Goal: Information Seeking & Learning: Learn about a topic

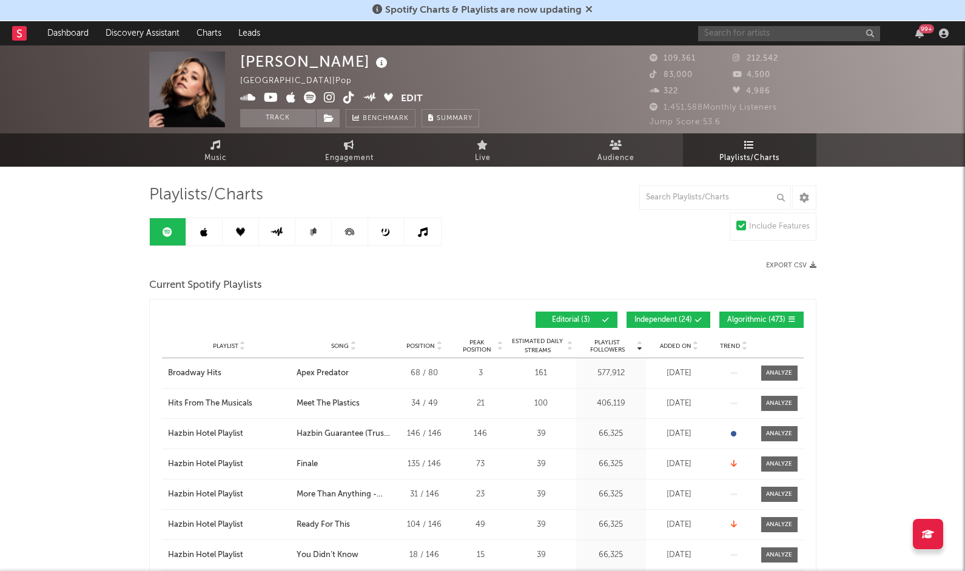
click at [718, 29] on input "text" at bounding box center [789, 33] width 182 height 15
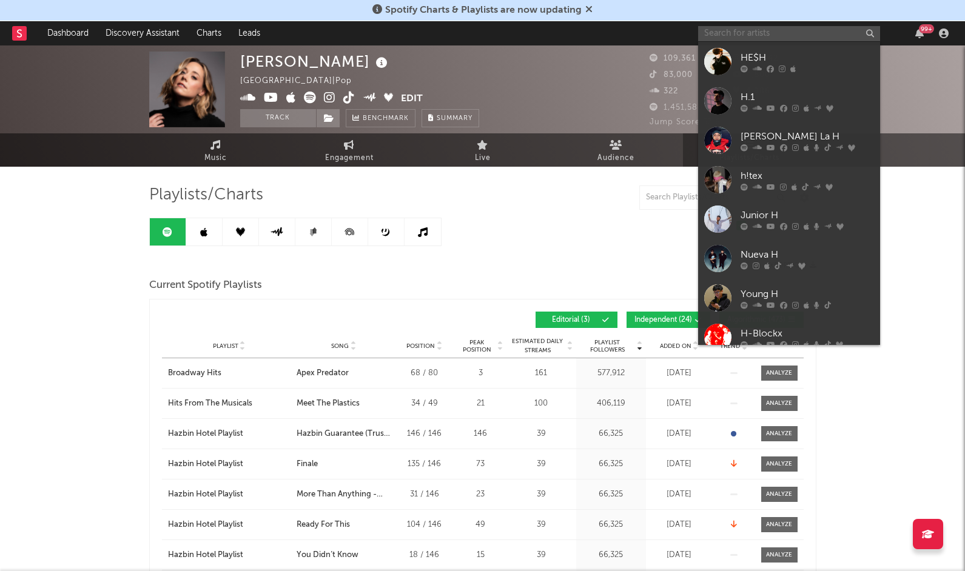
paste input "[URL][DOMAIN_NAME]"
type input "https://open.spotify.com/artist/3trytB1YUZ6SSOKlMcnK1l?si=3Xy6RbFZTGG4ASec3_KGLw"
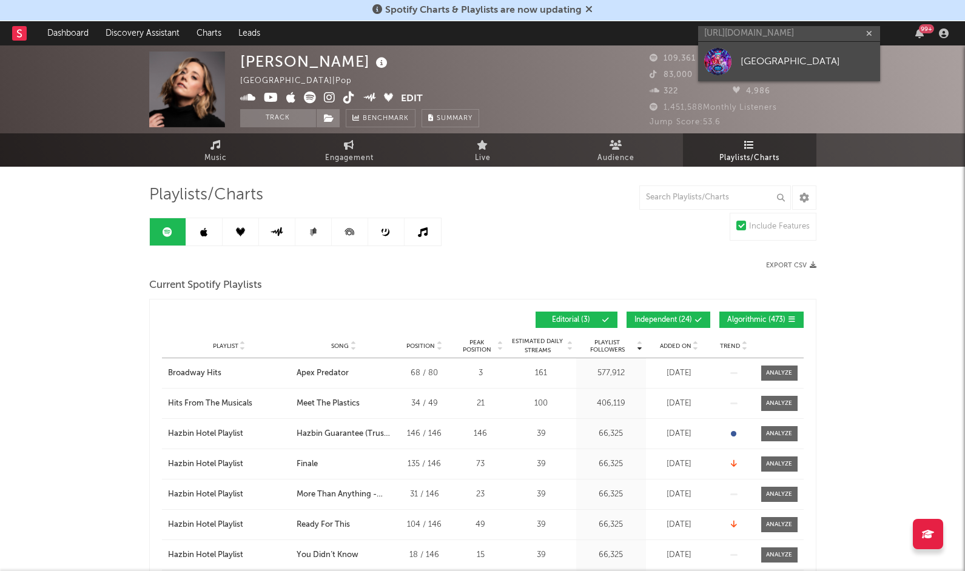
click at [748, 58] on div "[GEOGRAPHIC_DATA]" at bounding box center [807, 61] width 133 height 15
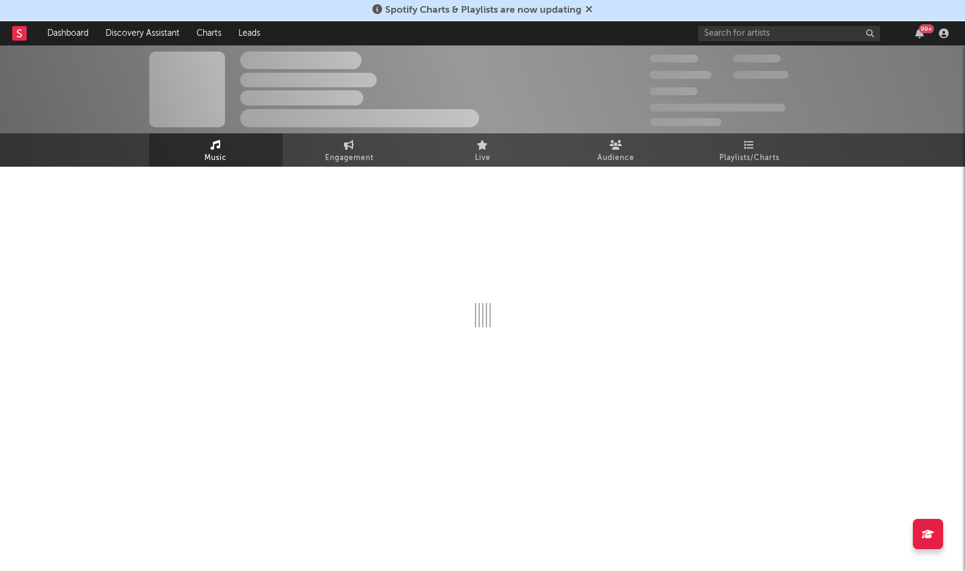
select select "1w"
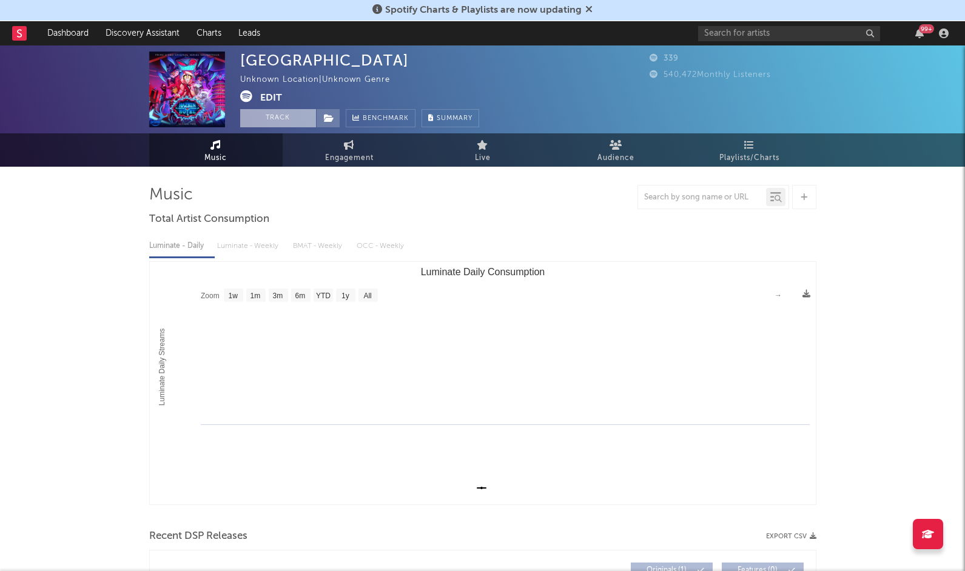
click at [283, 120] on button "Track" at bounding box center [278, 118] width 76 height 18
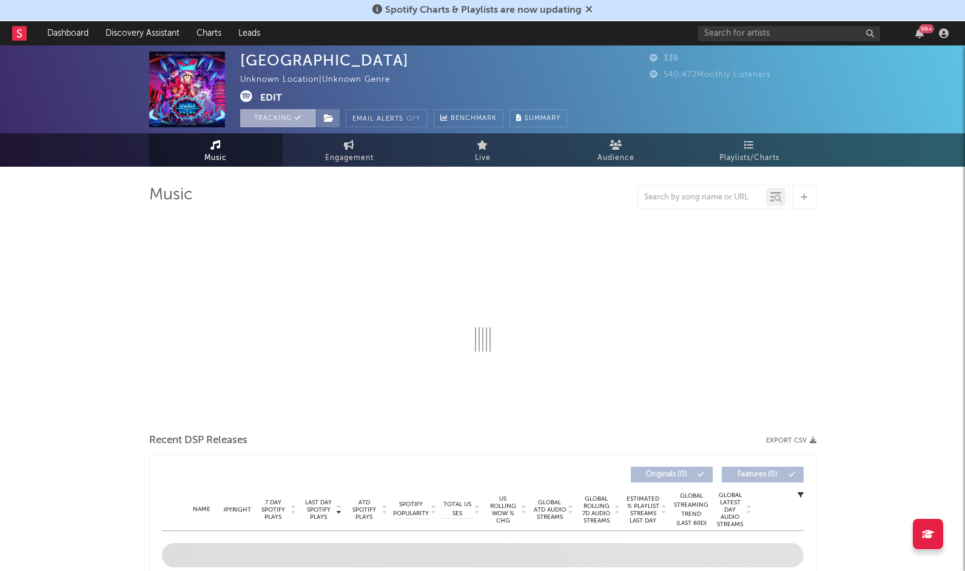
select select "1w"
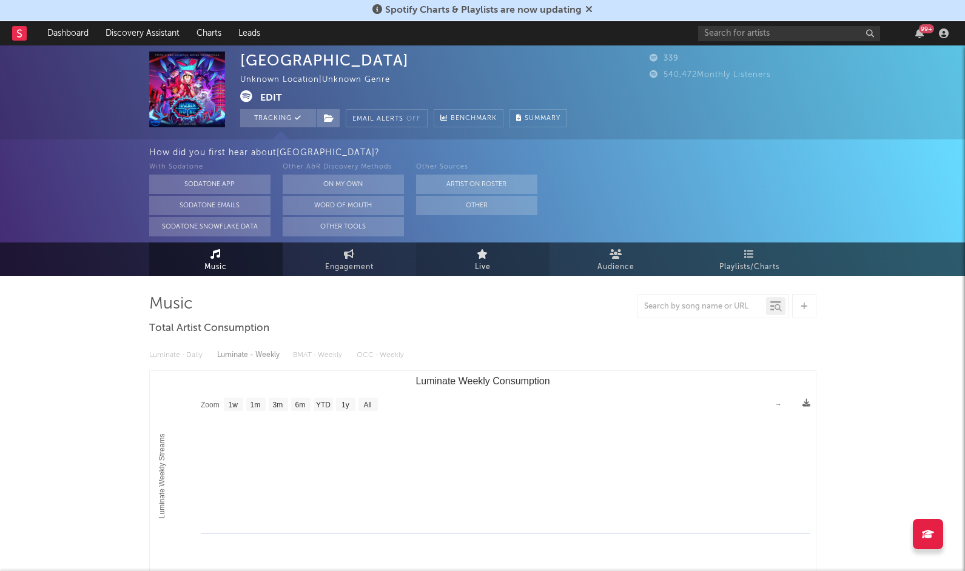
click at [475, 261] on span "Live" at bounding box center [483, 267] width 16 height 15
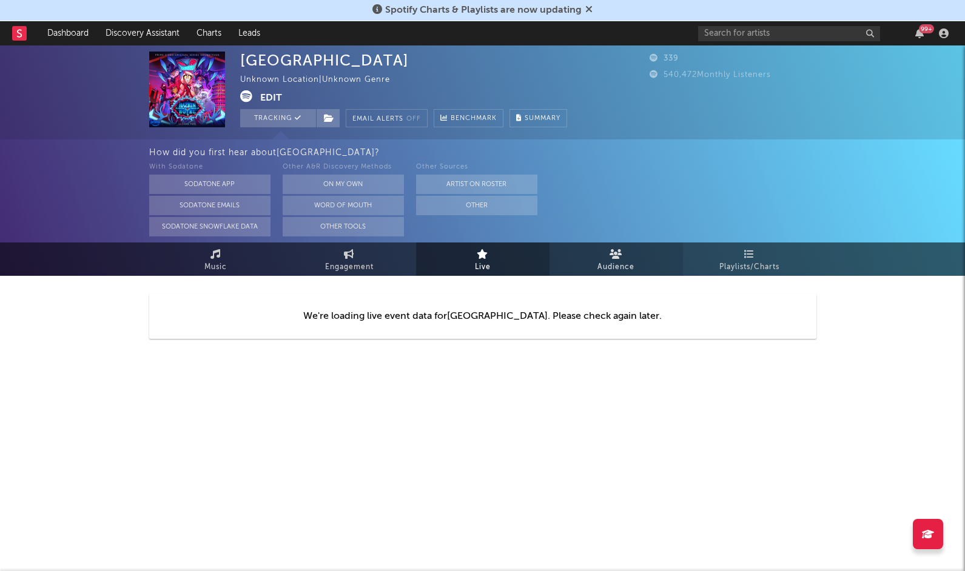
click at [610, 260] on span "Audience" at bounding box center [616, 267] width 37 height 15
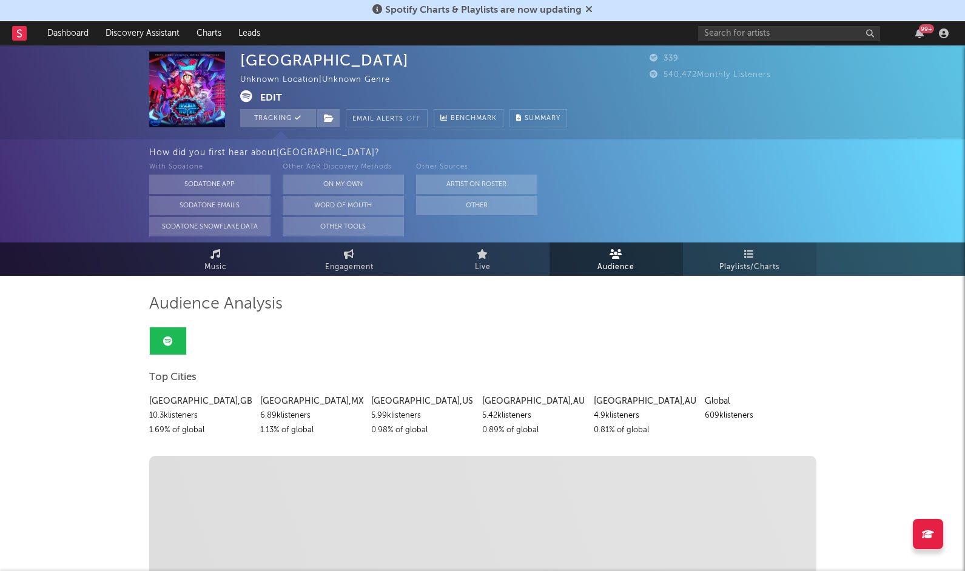
click at [753, 254] on icon at bounding box center [749, 254] width 10 height 10
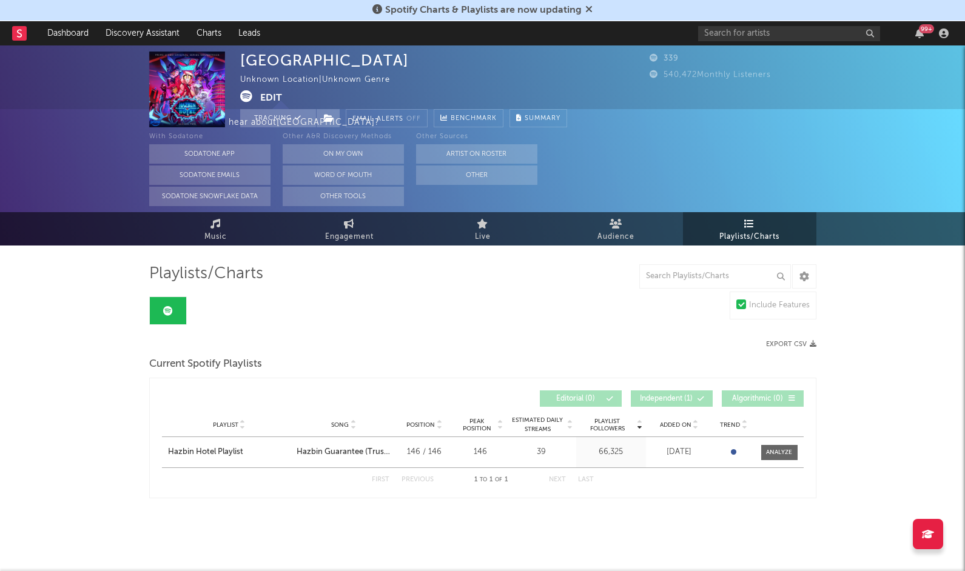
scroll to position [30, 0]
click at [210, 227] on icon at bounding box center [215, 224] width 10 height 10
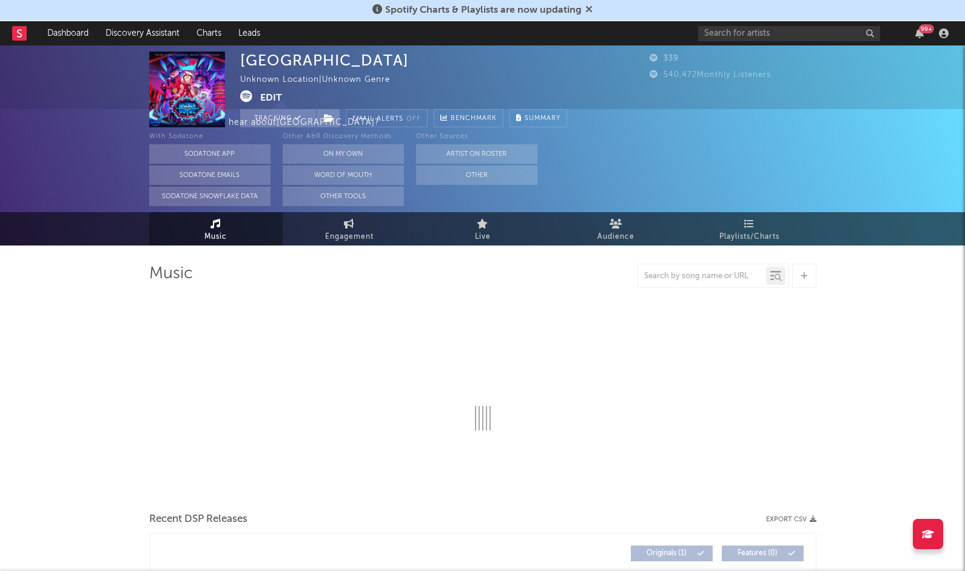
select select "1w"
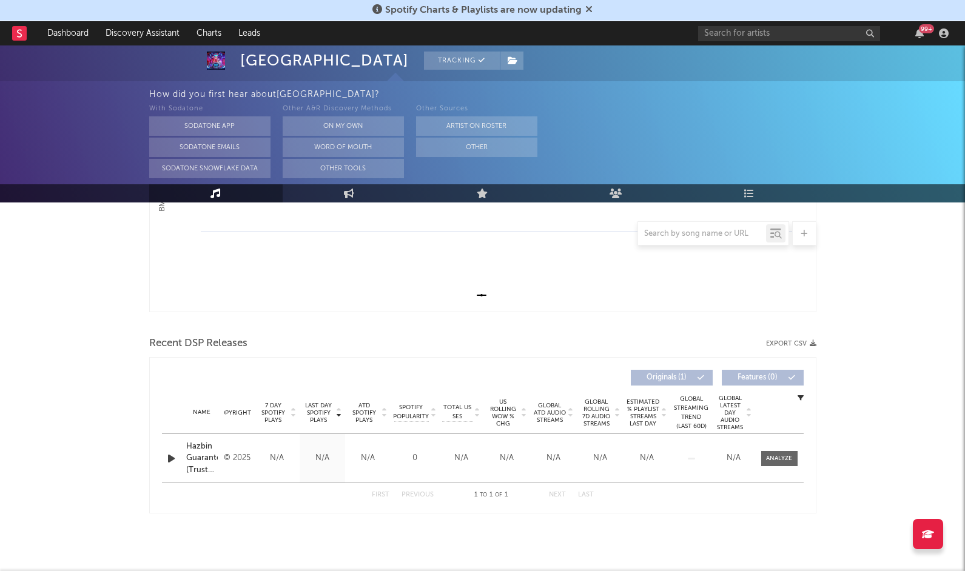
scroll to position [302, 0]
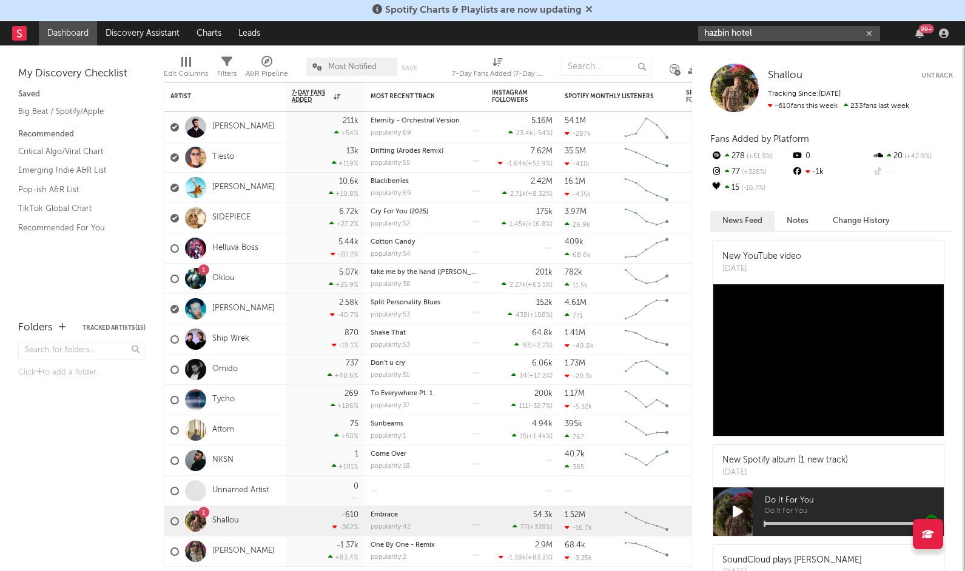
click at [765, 31] on input "hazbin hotel" at bounding box center [789, 33] width 182 height 15
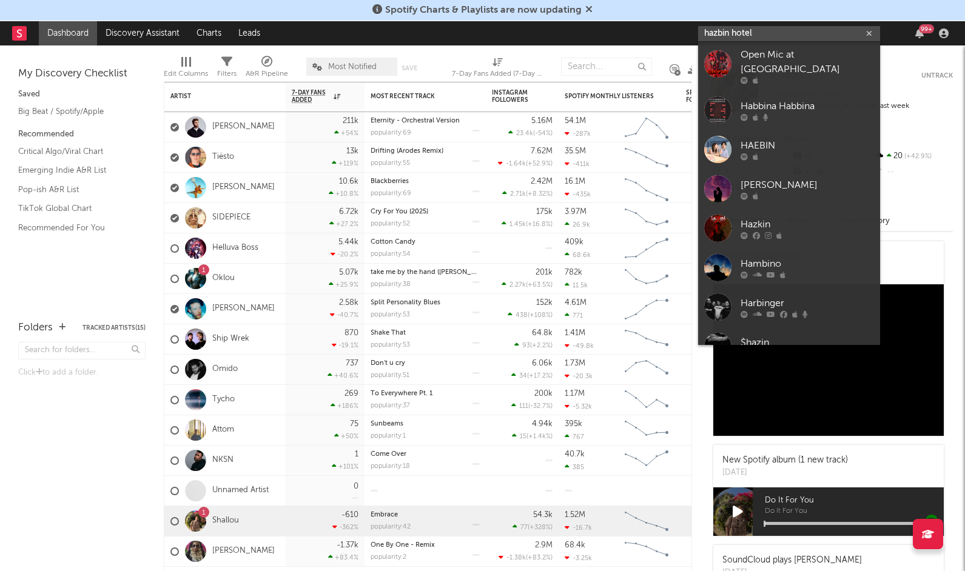
type input "hazbin hotel"
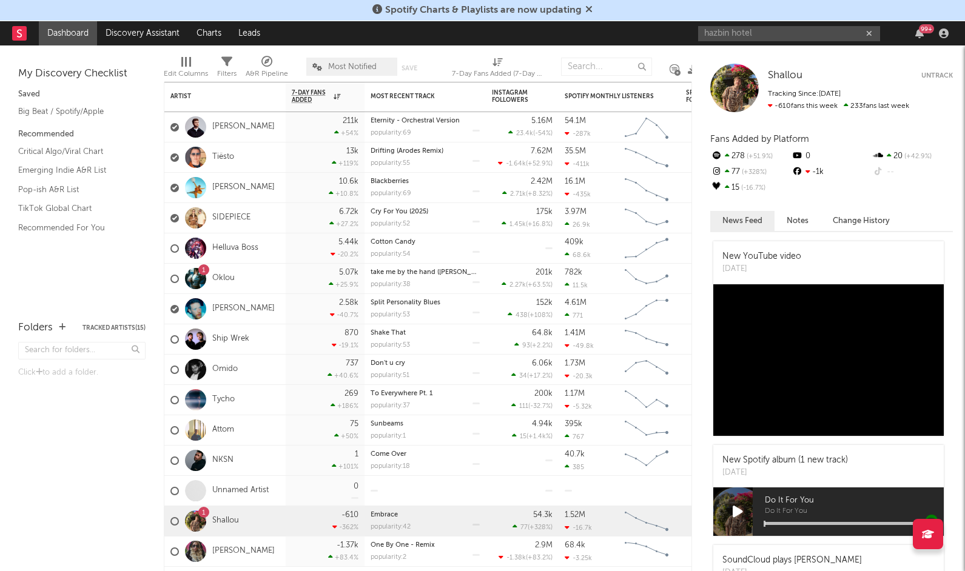
click at [72, 473] on div "Folders Tracked Artists ( 15 ) Click to add a folder." at bounding box center [82, 440] width 164 height 263
click at [248, 249] on link "Helluva Boss" at bounding box center [235, 248] width 46 height 10
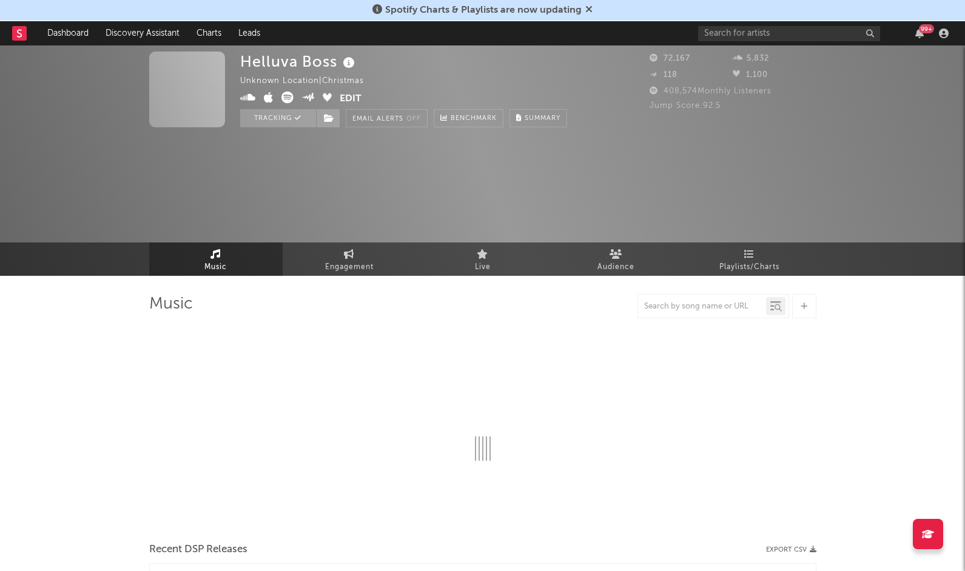
select select "6m"
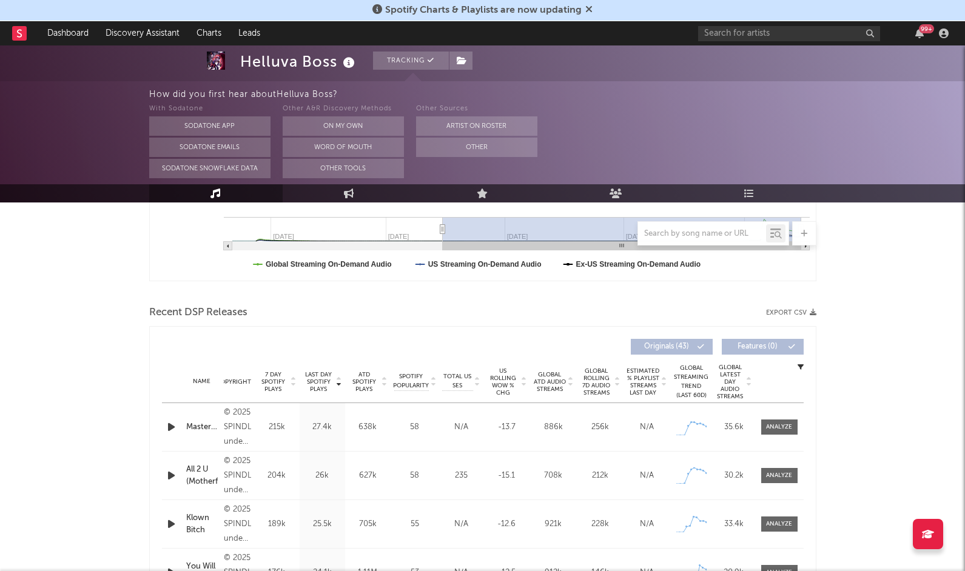
scroll to position [342, 0]
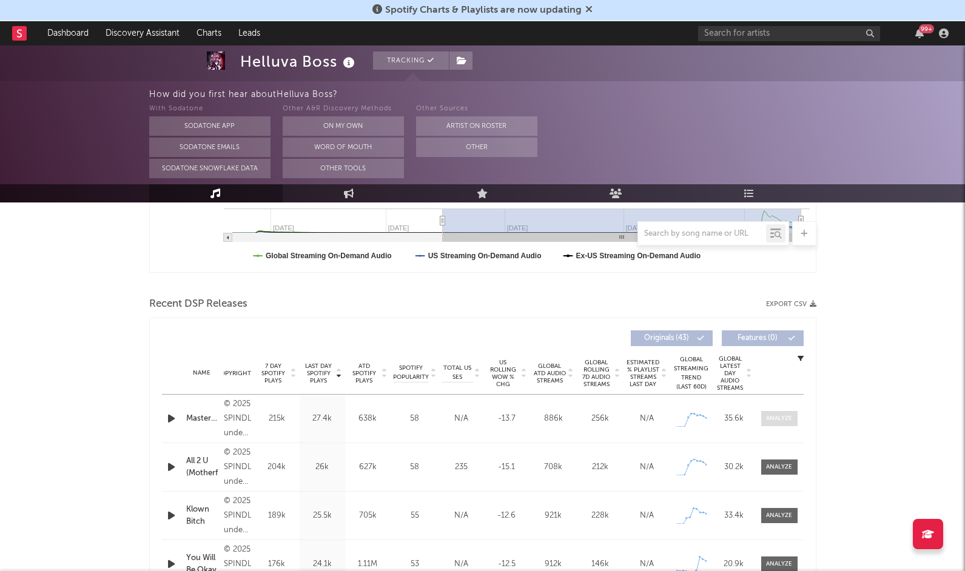
click at [780, 416] on div at bounding box center [779, 418] width 26 height 9
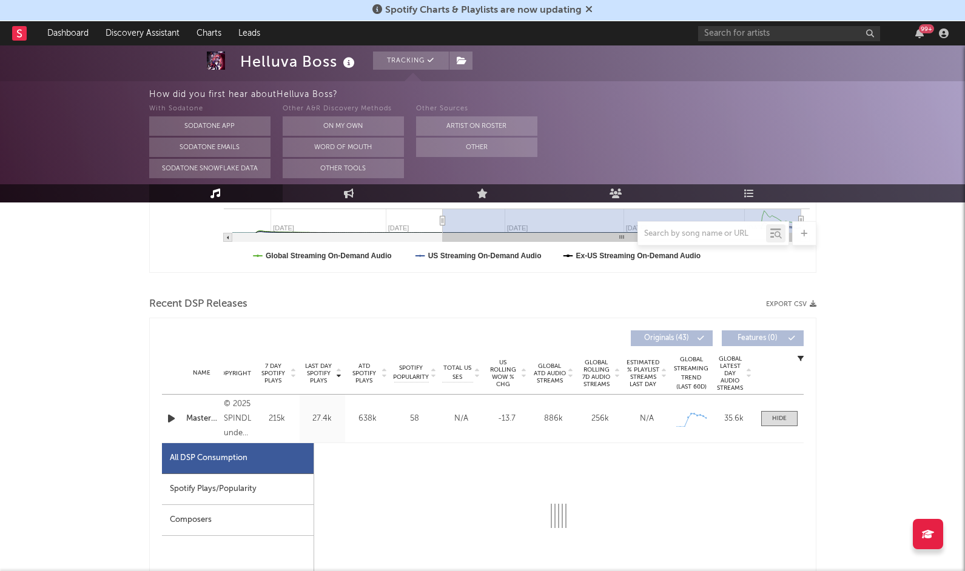
select select "1w"
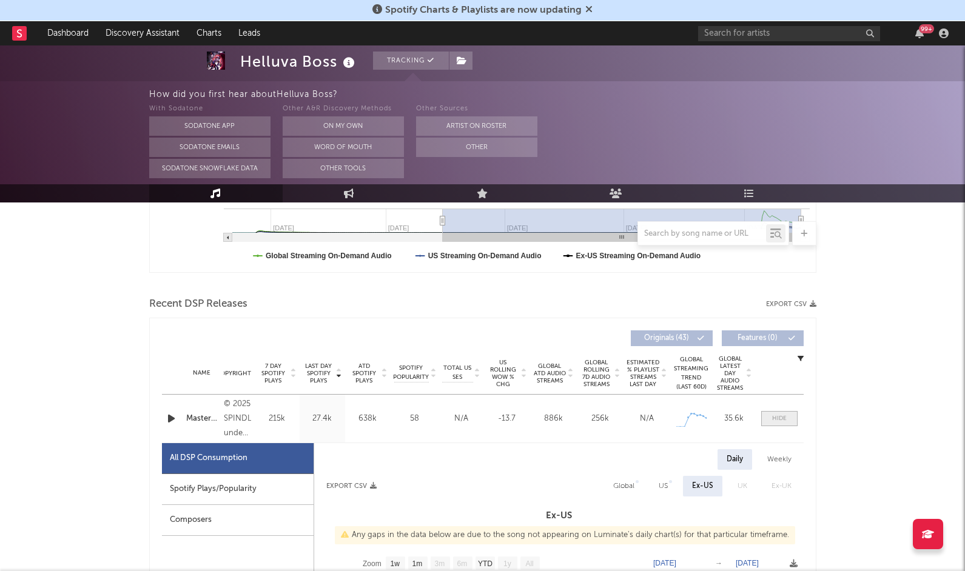
click at [784, 418] on div at bounding box center [779, 418] width 15 height 9
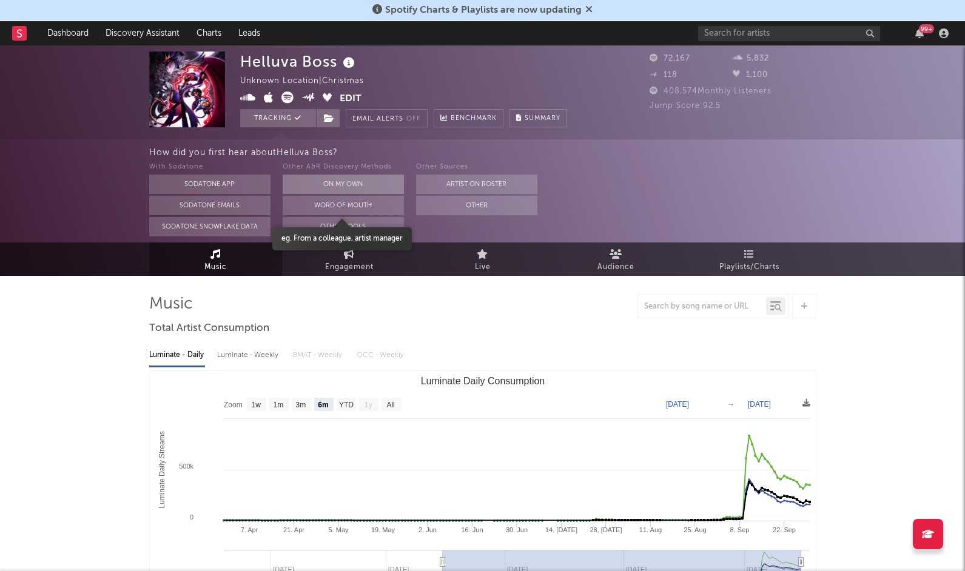
scroll to position [0, 0]
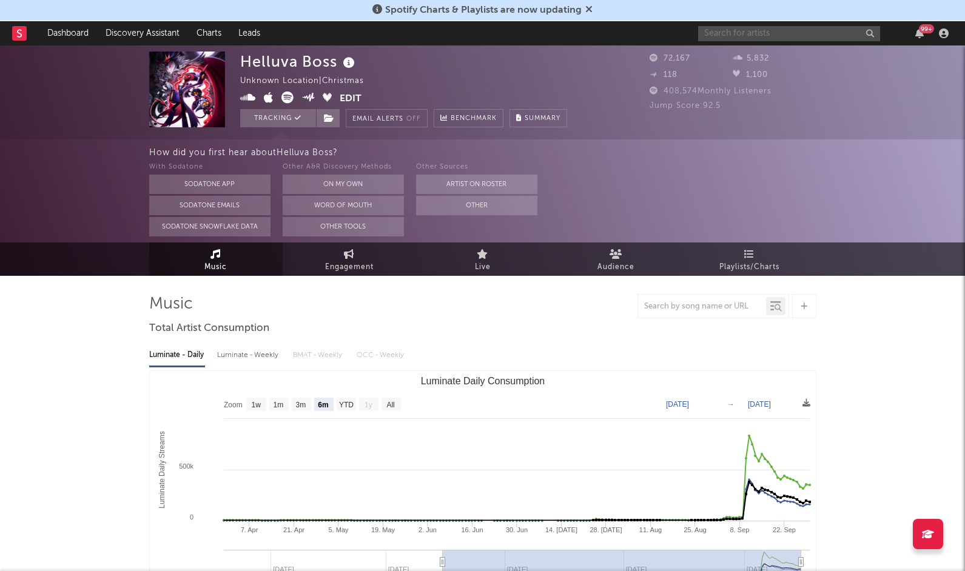
click at [742, 30] on input "text" at bounding box center [789, 33] width 182 height 15
type input "hazbin hotel"
click at [738, 263] on span "Playlists/Charts" at bounding box center [749, 267] width 60 height 15
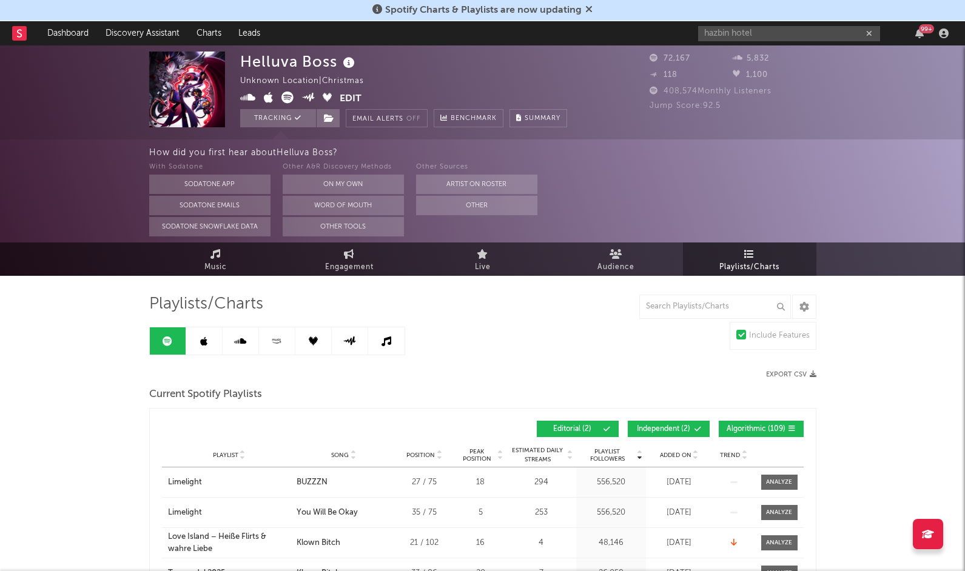
click at [872, 32] on button "button" at bounding box center [869, 34] width 10 height 12
click at [67, 35] on link "Dashboard" at bounding box center [68, 33] width 58 height 24
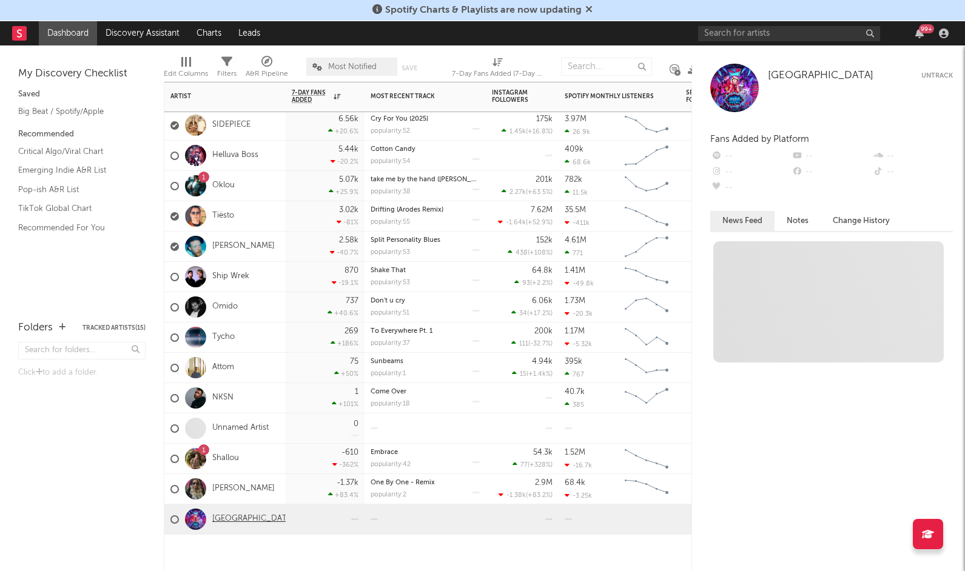
click at [231, 517] on link "[GEOGRAPHIC_DATA]" at bounding box center [253, 519] width 82 height 10
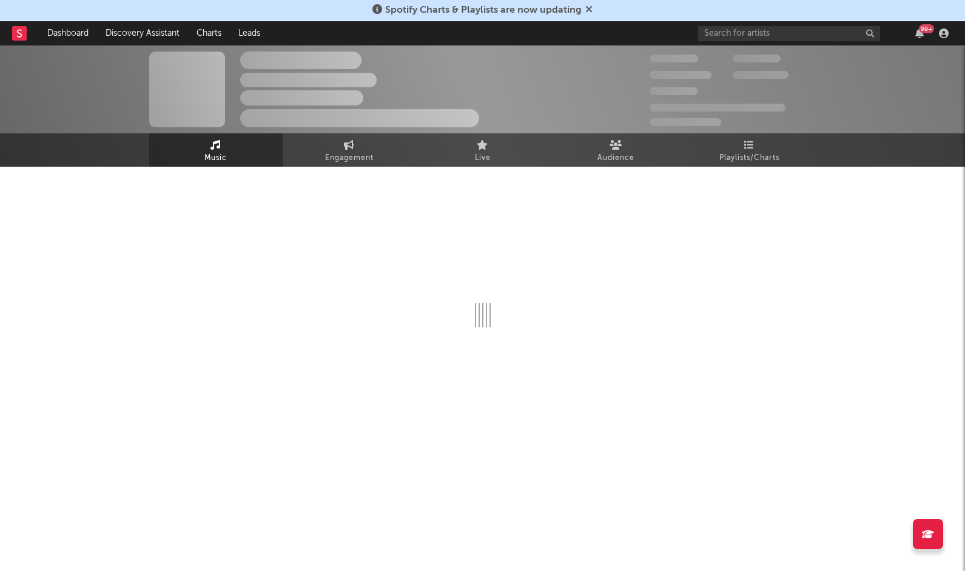
select select "1w"
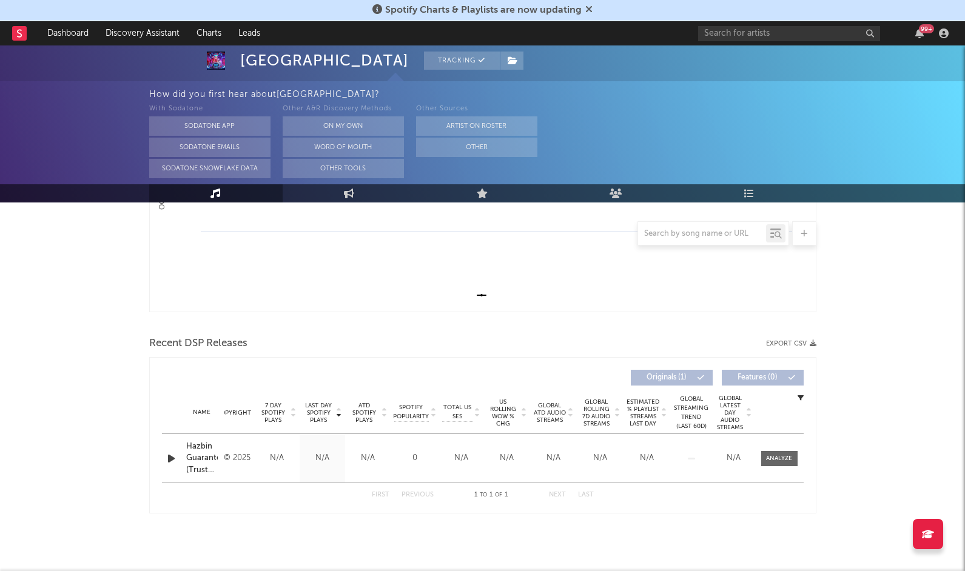
scroll to position [302, 0]
